Goal: Task Accomplishment & Management: Use online tool/utility

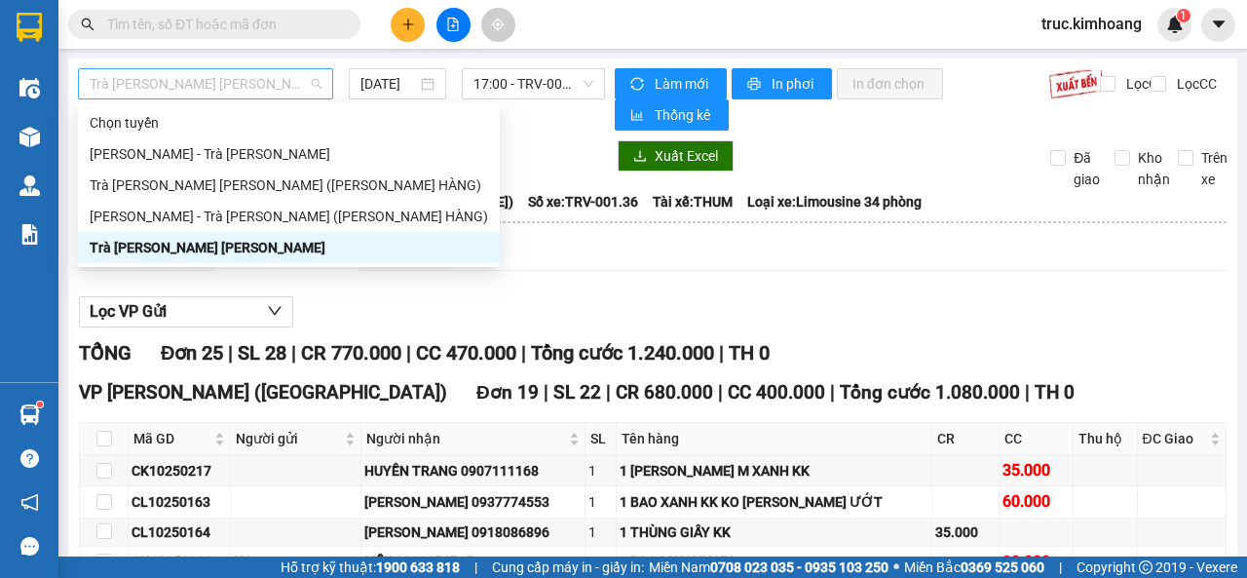
click at [260, 93] on span "Trà [PERSON_NAME] [PERSON_NAME]" at bounding box center [206, 83] width 232 height 29
click at [264, 150] on div "[PERSON_NAME] - Trà [PERSON_NAME]" at bounding box center [289, 153] width 398 height 21
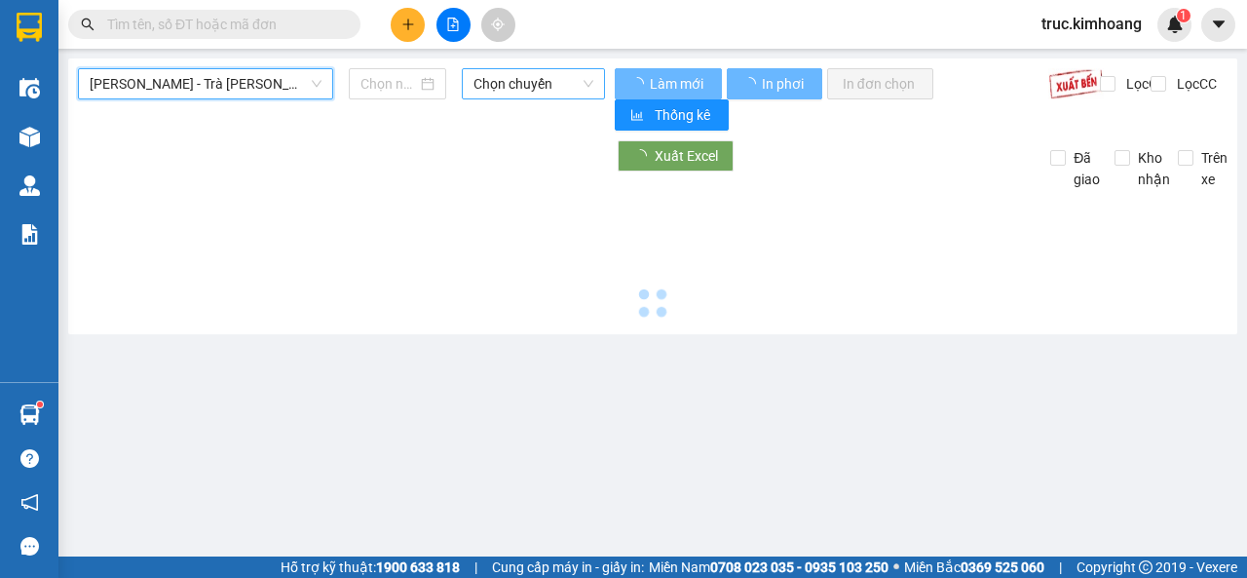
type input "[DATE]"
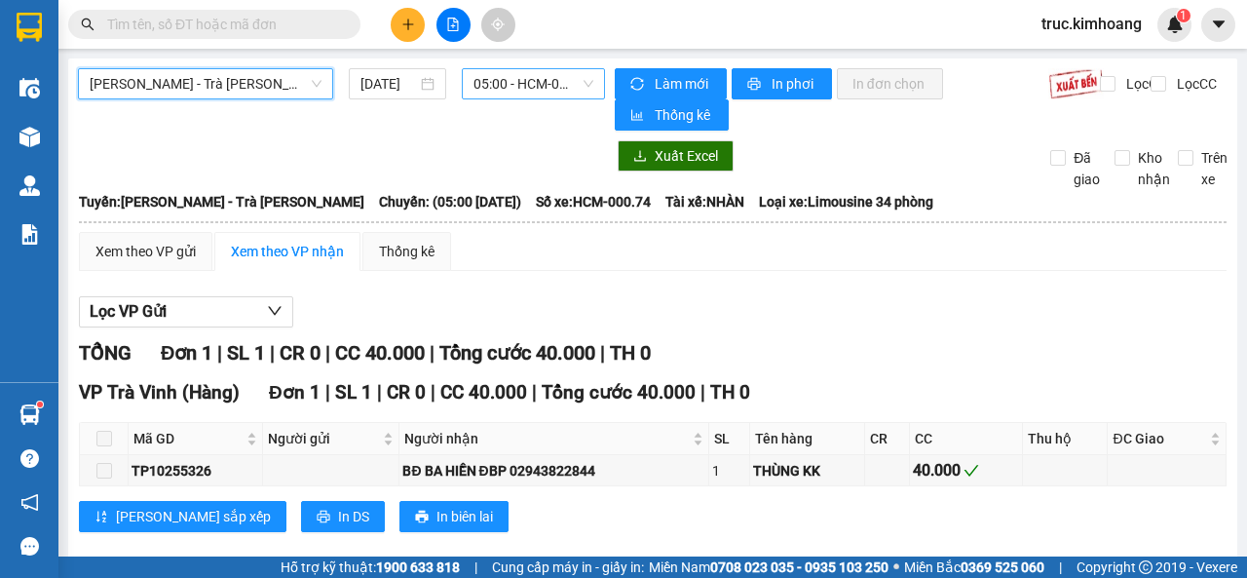
click at [513, 89] on span "05:00 - HCM-000.74" at bounding box center [532, 83] width 119 height 29
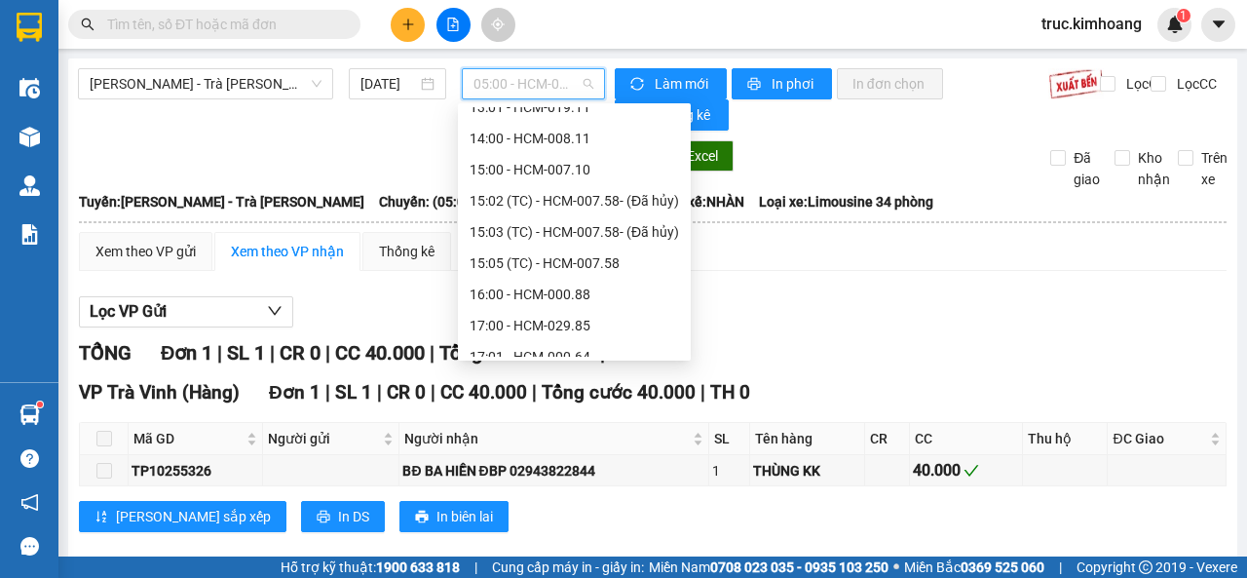
scroll to position [530, 0]
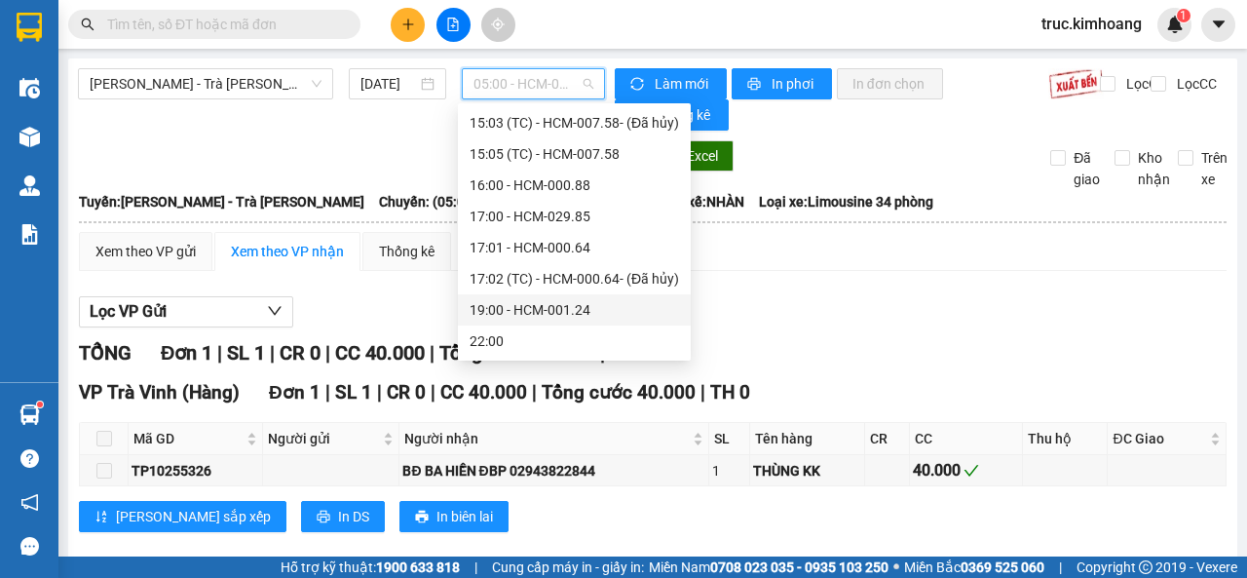
click at [546, 308] on div "19:00 - HCM-001.24" at bounding box center [574, 309] width 209 height 21
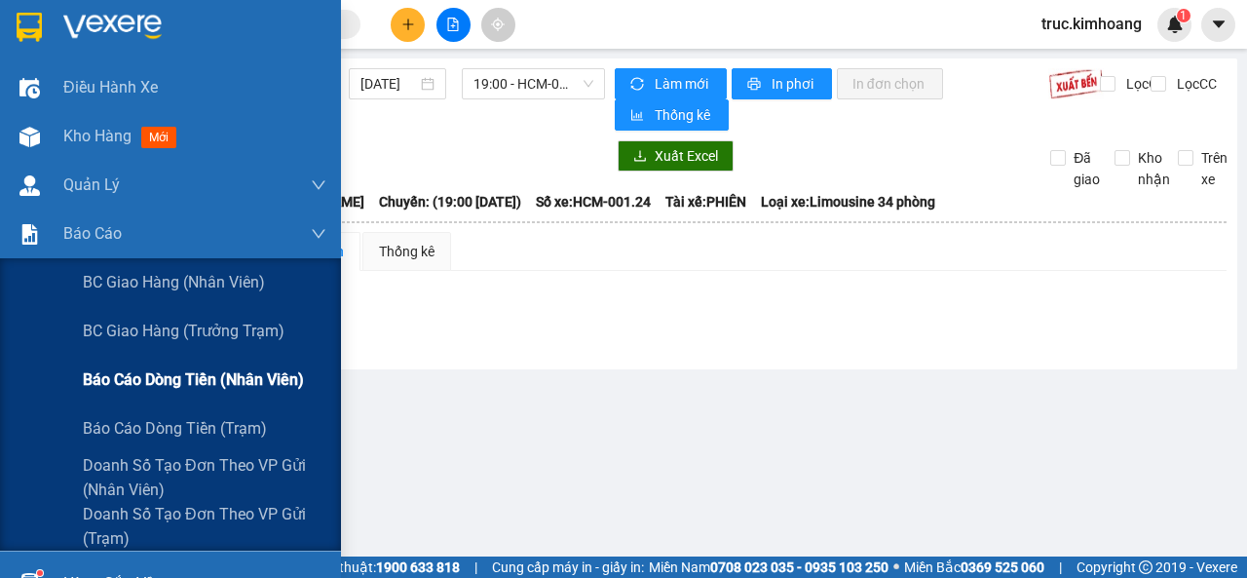
click at [133, 365] on div "Báo cáo dòng tiền (nhân viên)" at bounding box center [205, 380] width 244 height 49
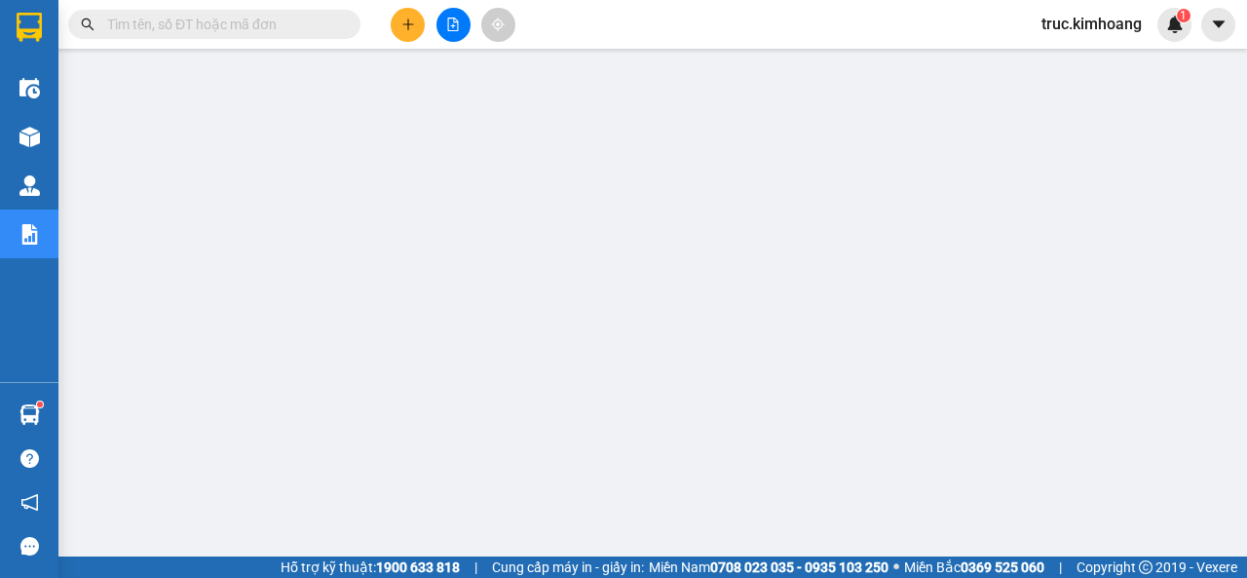
click at [177, 19] on input "text" at bounding box center [222, 24] width 230 height 21
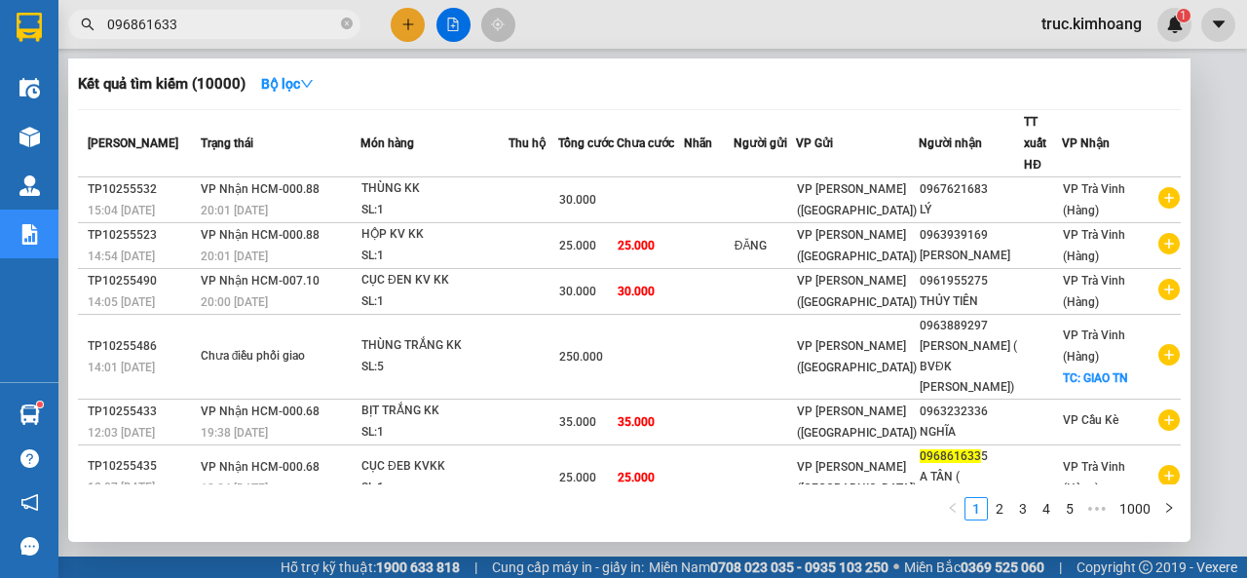
type input "0968616335"
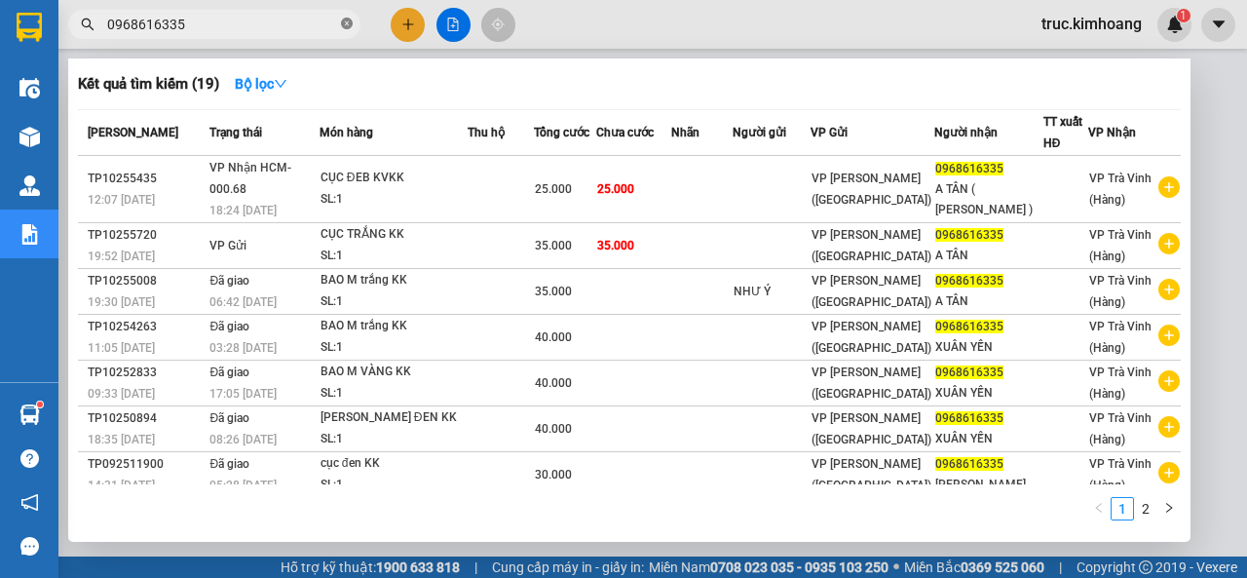
click at [343, 23] on icon "close-circle" at bounding box center [347, 24] width 12 height 12
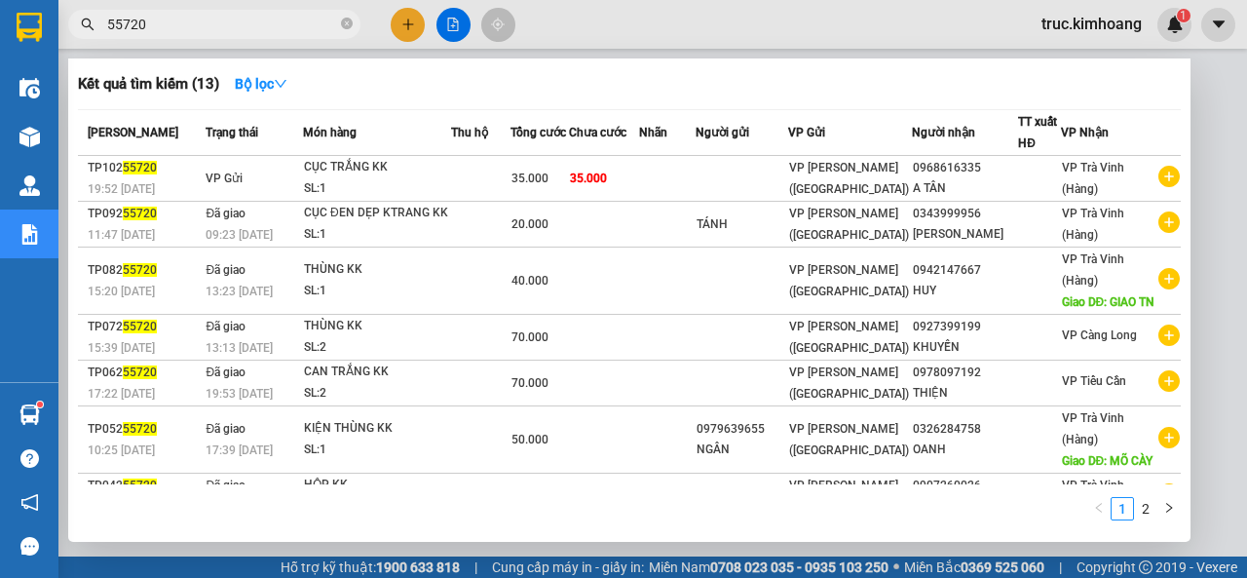
type input "55720"
